Goal: Information Seeking & Learning: Learn about a topic

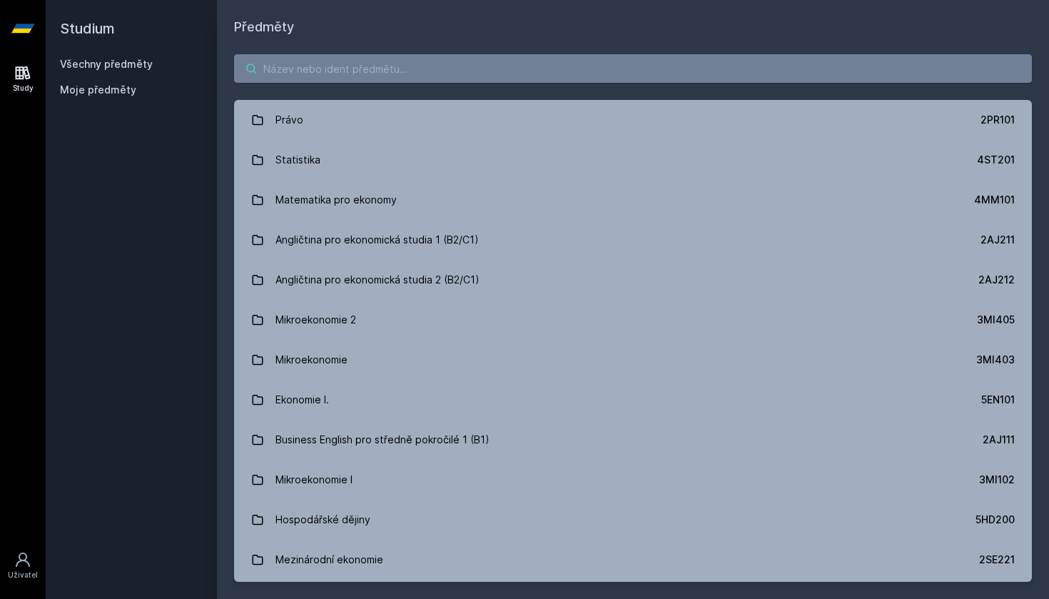
click at [336, 73] on input "search" at bounding box center [633, 68] width 798 height 29
paste input "4IT514"
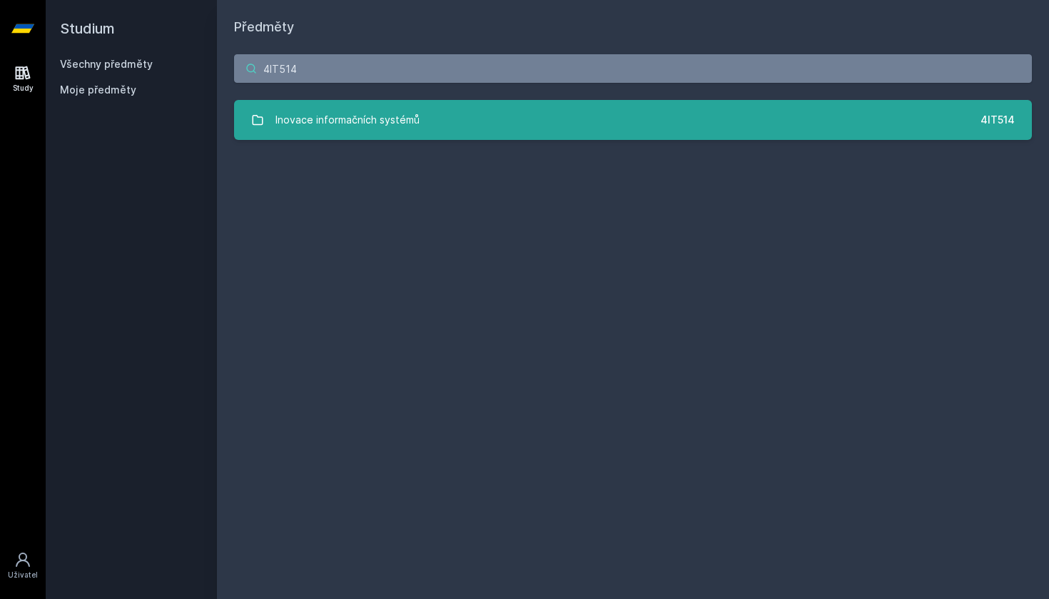
type input "4IT514"
click at [363, 138] on link "Inovace informačních systémů 4IT514" at bounding box center [633, 120] width 798 height 40
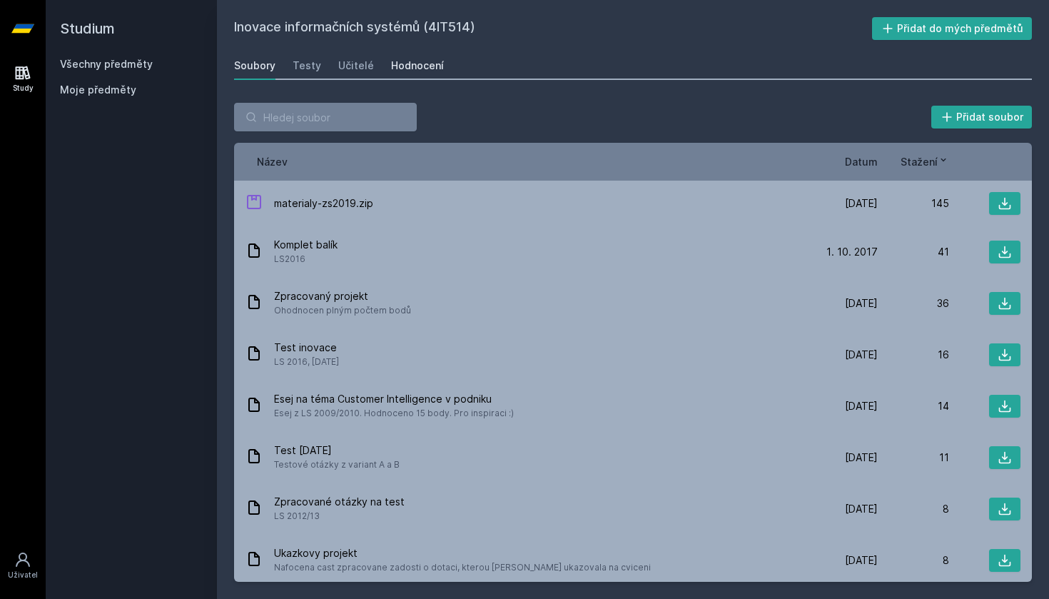
click at [416, 69] on div "Hodnocení" at bounding box center [417, 66] width 53 height 14
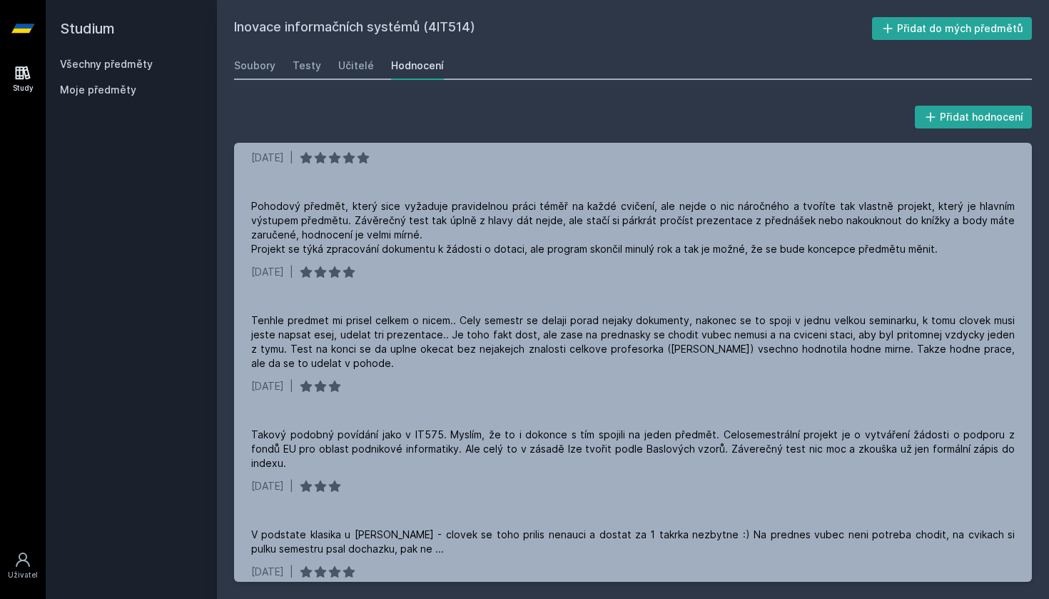
click at [118, 66] on link "Všechny předměty" at bounding box center [106, 64] width 93 height 12
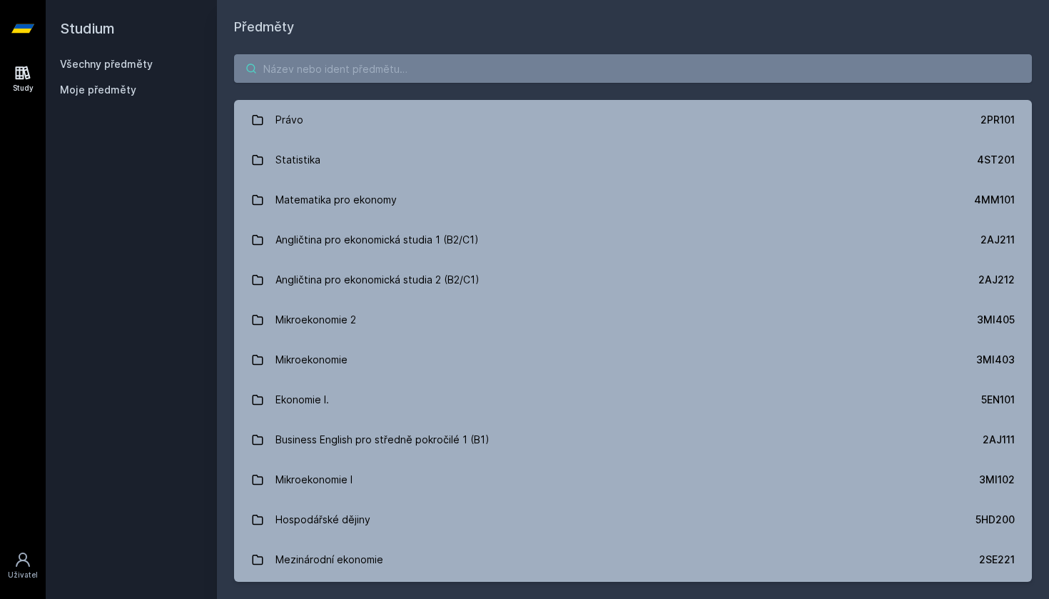
click at [389, 81] on input "search" at bounding box center [633, 68] width 798 height 29
paste input "4SA526"
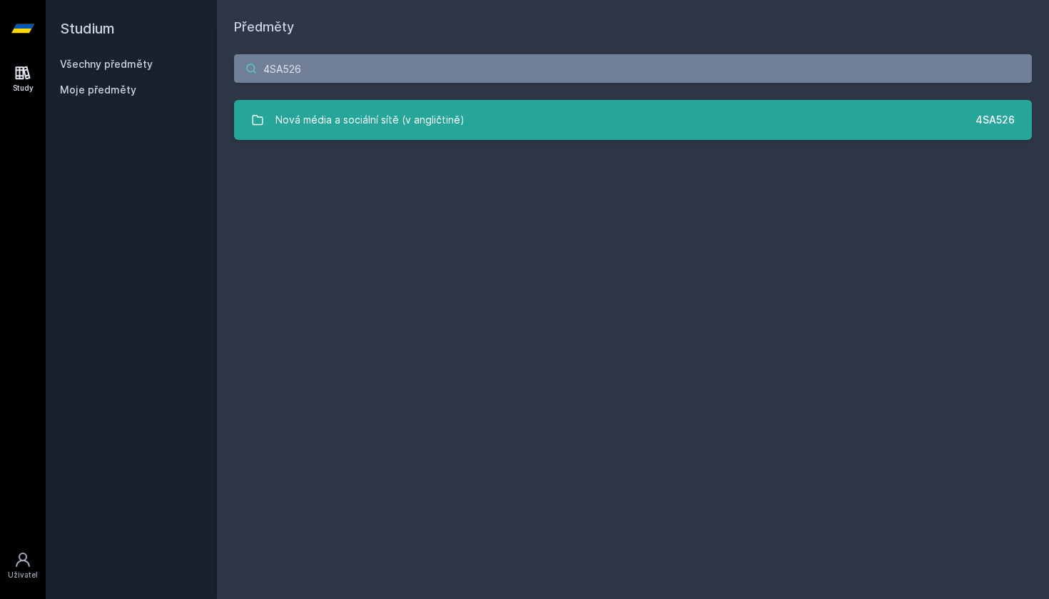
type input "4SA526"
click at [420, 117] on div "Nová média a sociální sítě (v angličtině)" at bounding box center [369, 120] width 189 height 29
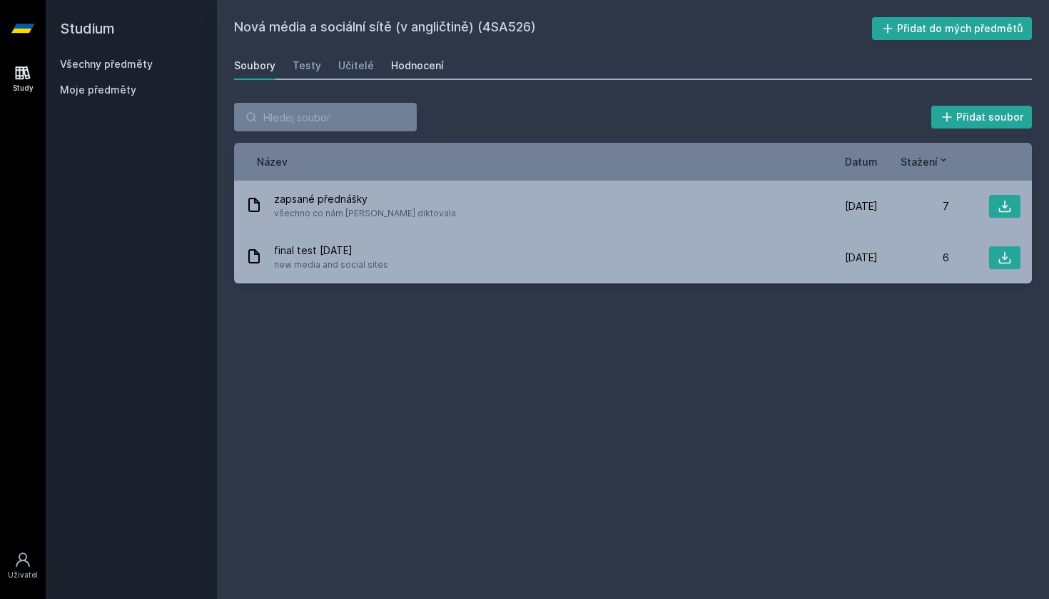
click at [415, 62] on div "Hodnocení" at bounding box center [417, 66] width 53 height 14
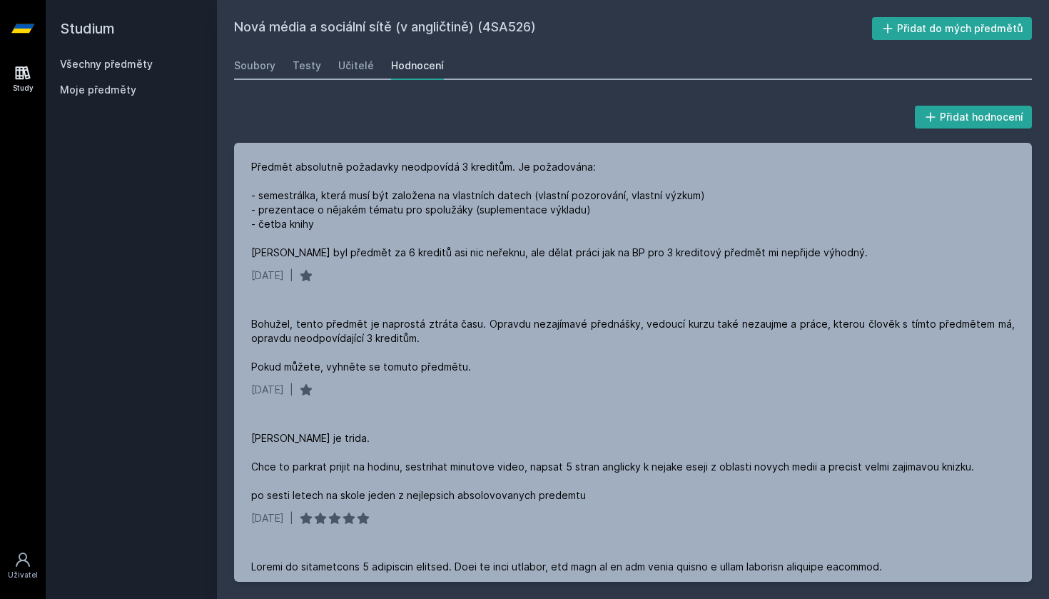
click at [138, 61] on link "Všechny předměty" at bounding box center [106, 64] width 93 height 12
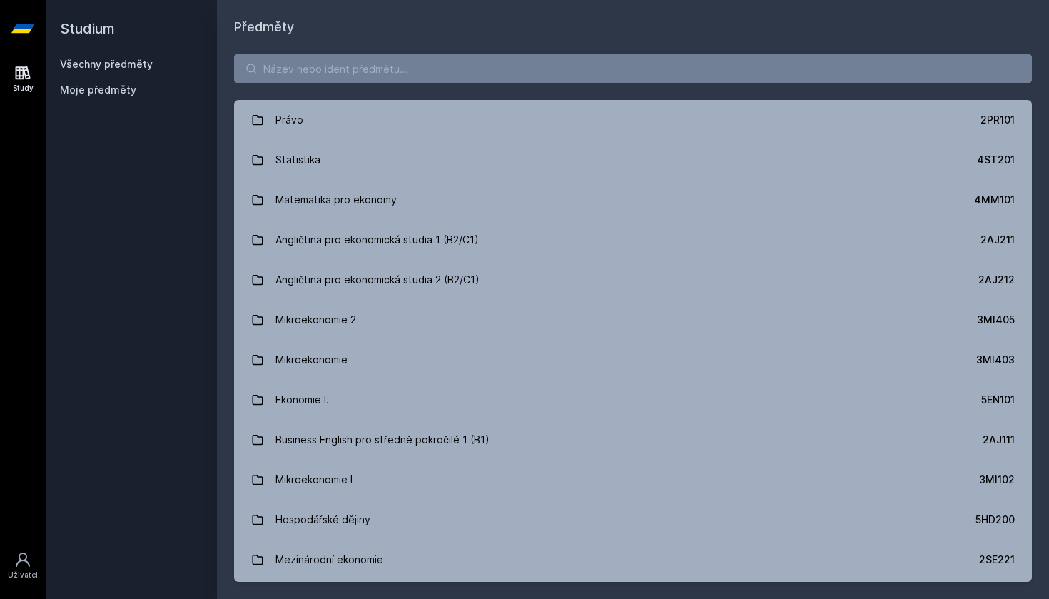
click at [317, 85] on div "Právo 2PR101 Statistika 4ST201 Matematika pro ekonomy 4MM101 Angličtina pro eko…" at bounding box center [633, 317] width 832 height 561
click at [312, 71] on input "search" at bounding box center [633, 68] width 798 height 29
paste input "4IT550"
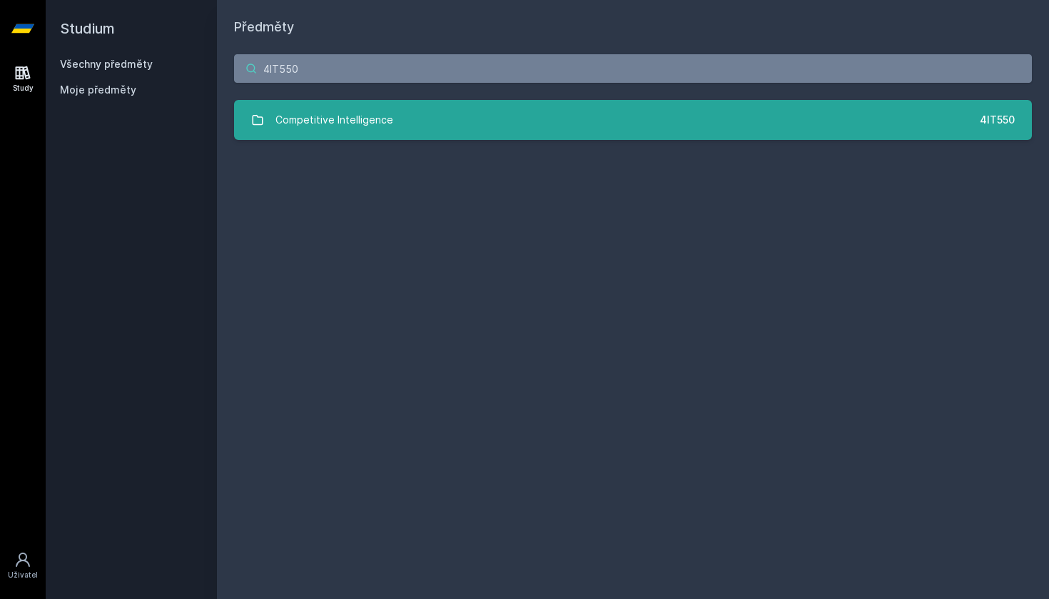
type input "4IT550"
click at [356, 115] on div "Competitive Intelligence" at bounding box center [334, 120] width 118 height 29
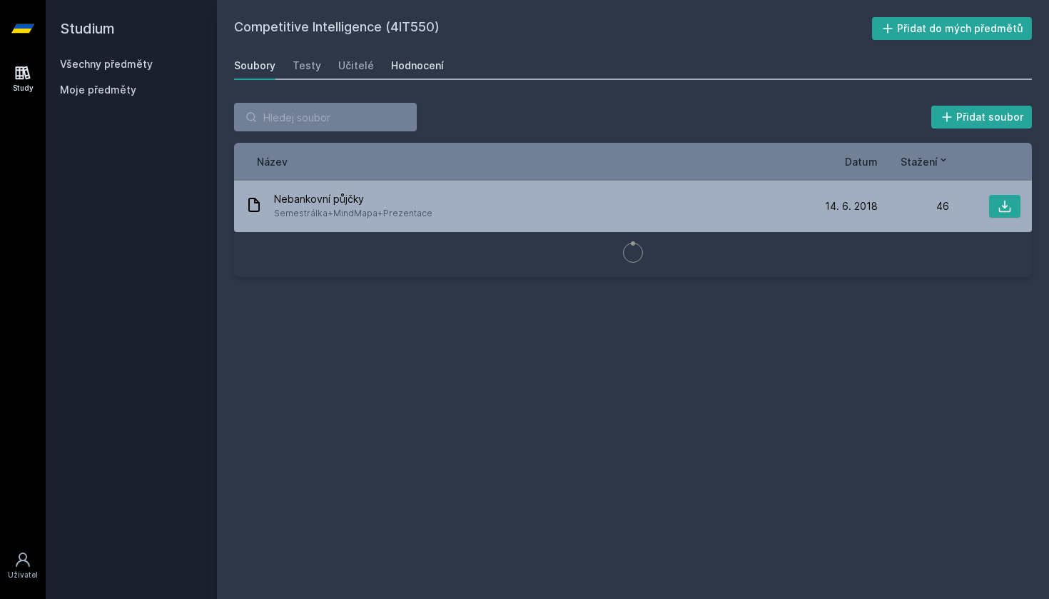
click at [412, 68] on div "Hodnocení" at bounding box center [417, 66] width 53 height 14
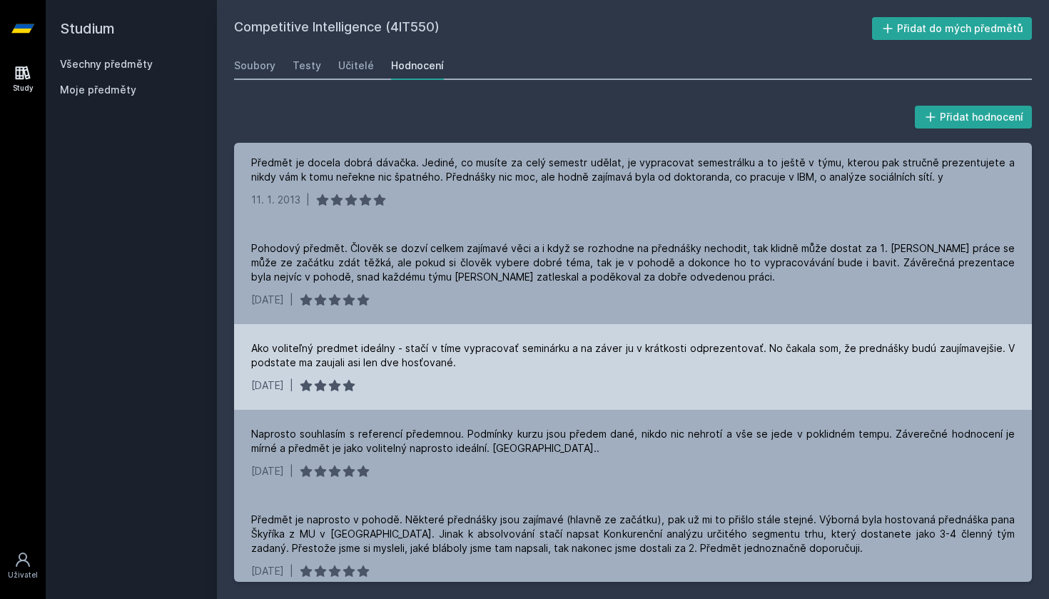
scroll to position [688, 0]
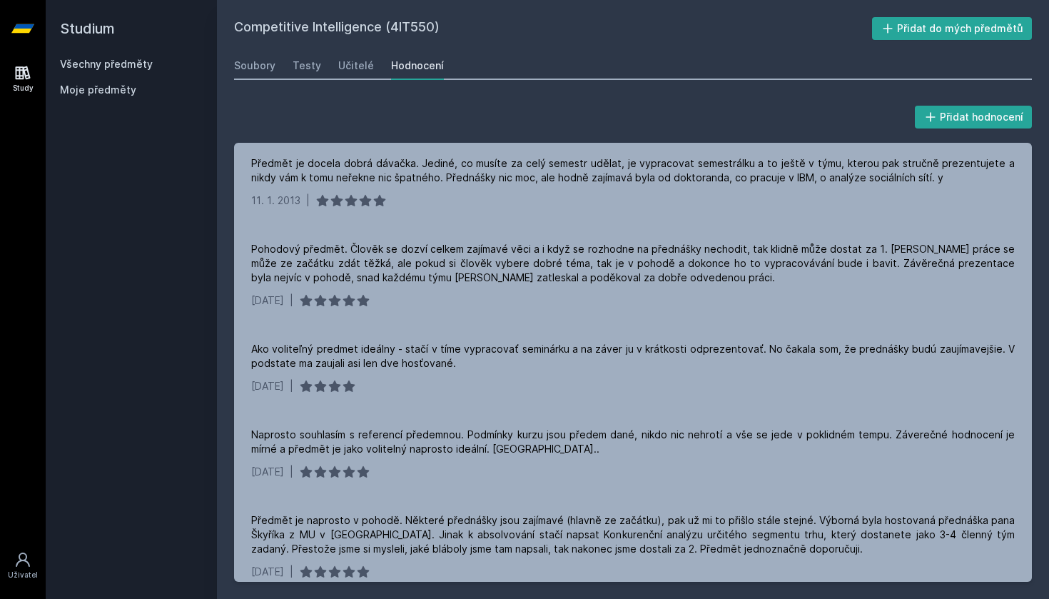
click at [145, 61] on link "Všechny předměty" at bounding box center [106, 64] width 93 height 12
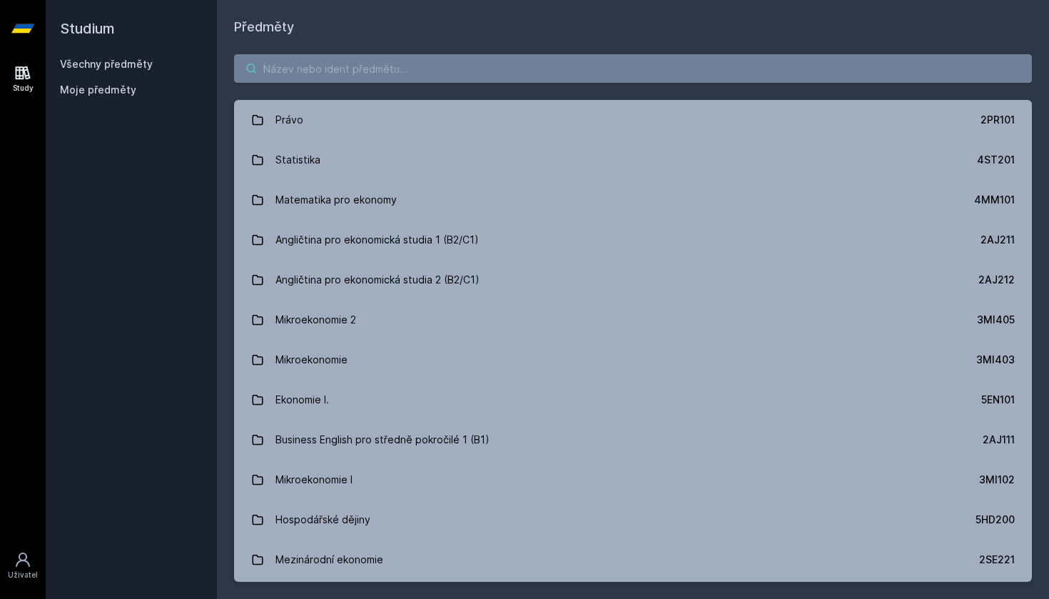
click at [410, 76] on input "search" at bounding box center [633, 68] width 798 height 29
paste input "4IT414"
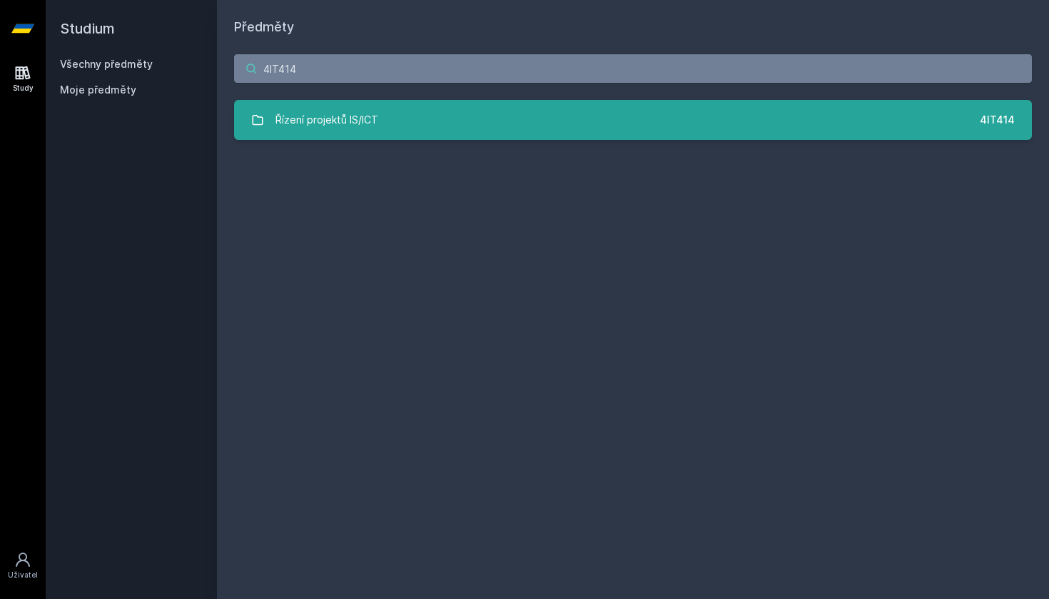
type input "4IT414"
click at [438, 118] on link "Řízení projektů IS/ICT 4IT414" at bounding box center [633, 120] width 798 height 40
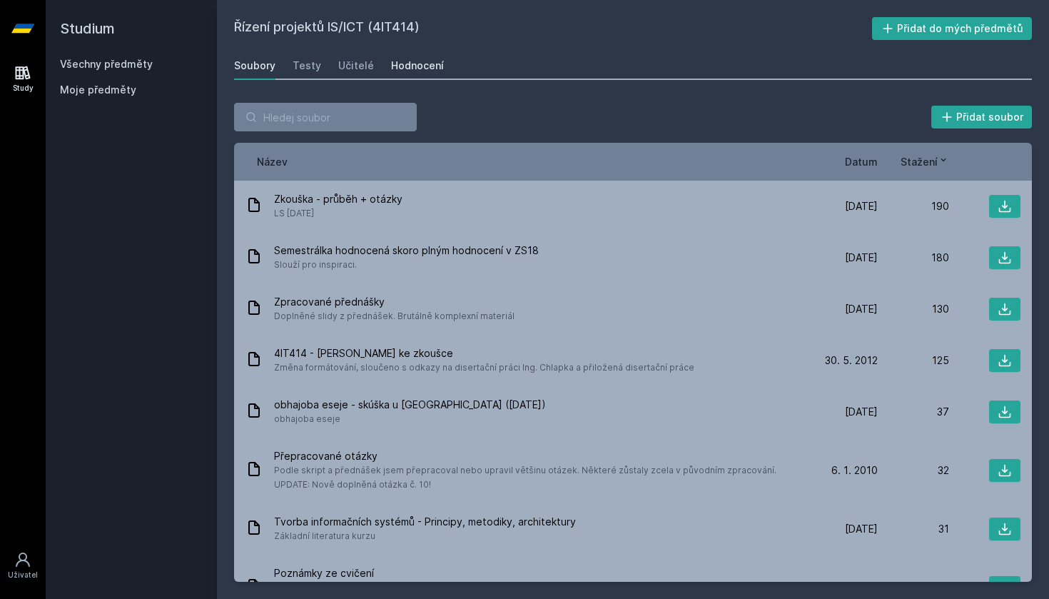
click at [395, 68] on div "Hodnocení" at bounding box center [417, 66] width 53 height 14
